Goal: Task Accomplishment & Management: Use online tool/utility

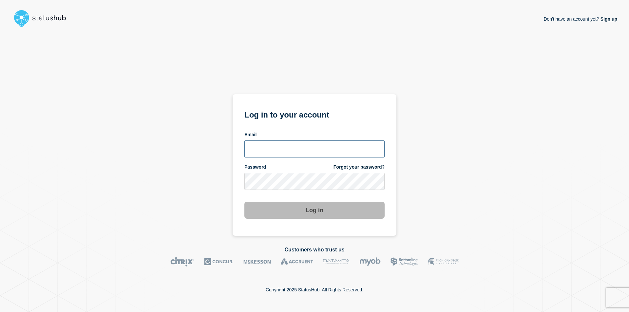
click at [295, 152] on input "email input" at bounding box center [315, 149] width 140 height 17
type input "[EMAIL_ADDRESS][DOMAIN_NAME]"
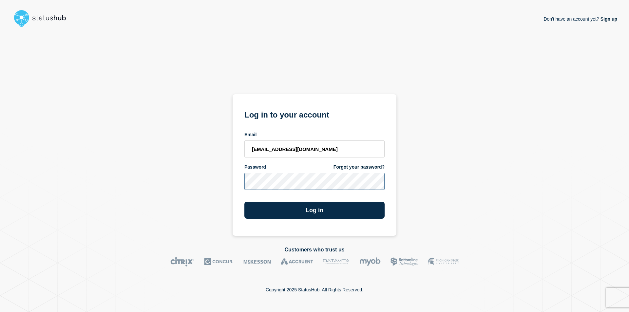
click at [245, 202] on button "Log in" at bounding box center [315, 210] width 140 height 17
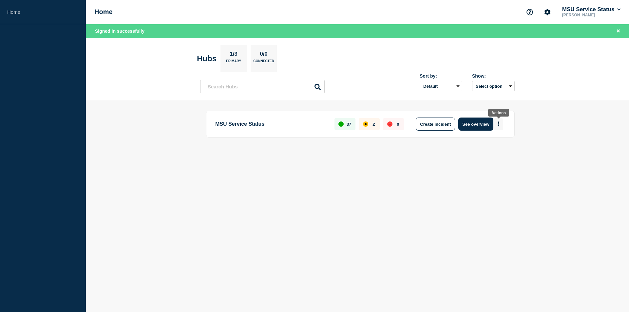
click at [497, 122] on button "More actions" at bounding box center [499, 124] width 9 height 12
click at [490, 142] on button "Create maintenance" at bounding box center [496, 144] width 44 height 6
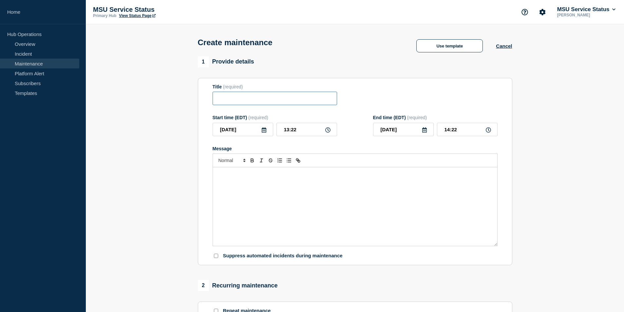
click at [266, 96] on input "Title" at bounding box center [275, 98] width 125 height 13
paste input "[Maintenance] TeamDynamix (TDX) Will Be Unavailable During Planned Maintenance …"
type input "[Maintenance] TeamDynamix (TDX) Will Be Unavailable During Planned Maintenance …"
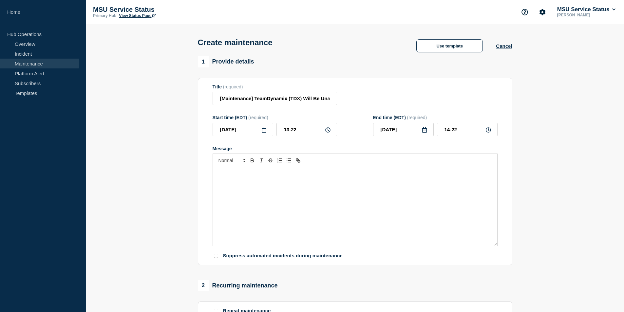
click at [251, 181] on div "Message" at bounding box center [355, 207] width 285 height 79
click at [262, 132] on icon at bounding box center [264, 130] width 5 height 5
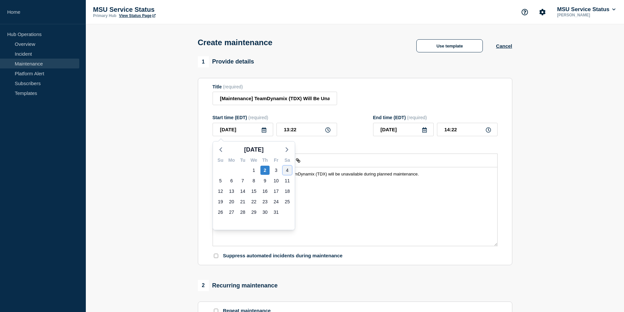
click at [286, 171] on div "4" at bounding box center [287, 170] width 9 height 9
type input "2025-10-04"
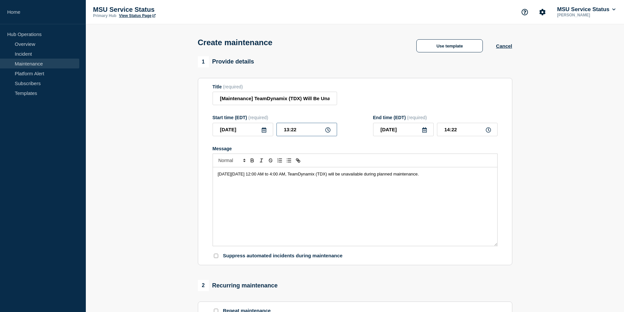
click at [299, 133] on input "13:22" at bounding box center [307, 129] width 61 height 13
type input "00:00"
drag, startPoint x: 464, startPoint y: 132, endPoint x: 398, endPoint y: 128, distance: 66.0
click at [401, 128] on div "2025-10-04 01:00" at bounding box center [435, 129] width 125 height 13
type input "04:00"
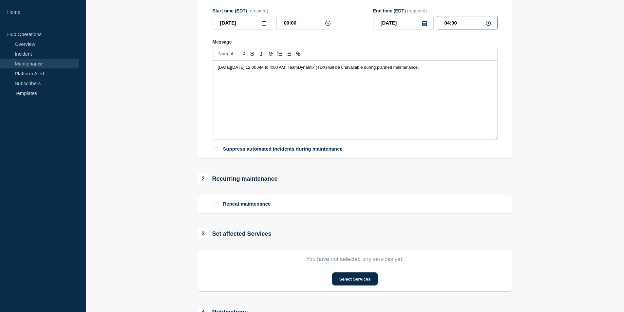
scroll to position [131, 0]
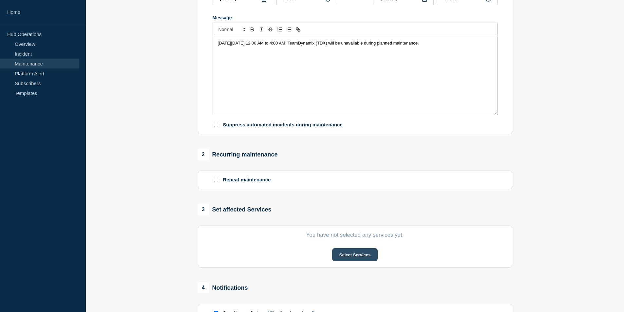
click at [346, 259] on button "Select Services" at bounding box center [355, 254] width 46 height 13
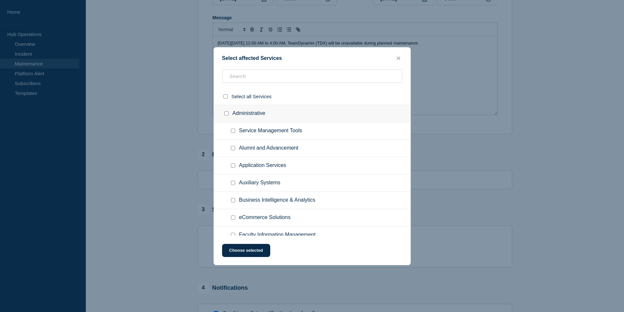
click at [279, 134] on span "Service Management Tools" at bounding box center [270, 131] width 63 height 7
click at [277, 131] on span "Service Management Tools" at bounding box center [270, 131] width 63 height 7
click at [232, 131] on input "Service Management Tools checkbox" at bounding box center [233, 131] width 4 height 4
checkbox input "true"
click at [251, 247] on button "Choose selected" at bounding box center [246, 250] width 48 height 13
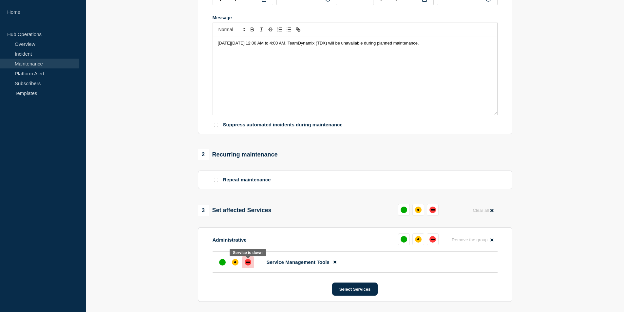
click at [249, 263] on div "down" at bounding box center [248, 262] width 4 height 1
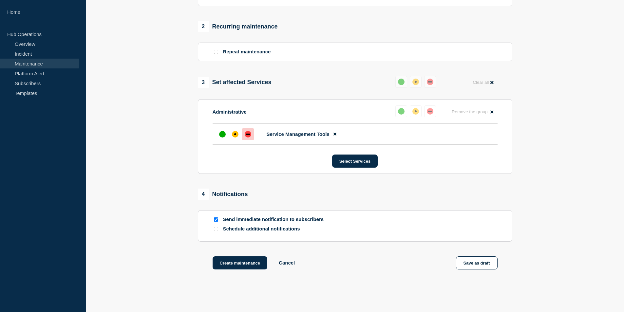
scroll to position [262, 0]
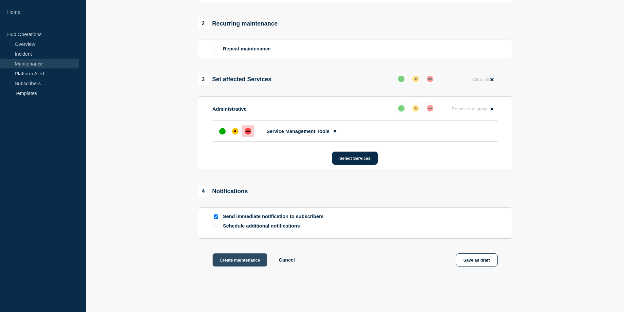
click at [238, 264] on button "Create maintenance" at bounding box center [240, 260] width 55 height 13
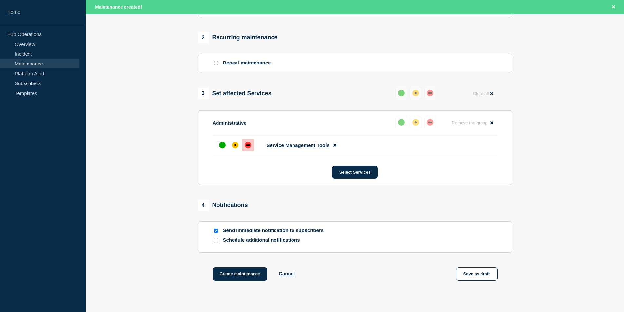
scroll to position [276, 0]
